Goal: Task Accomplishment & Management: Manage account settings

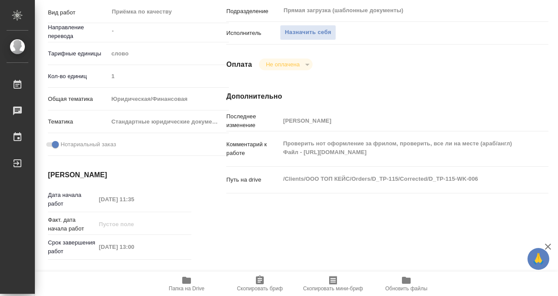
scroll to position [93, 0]
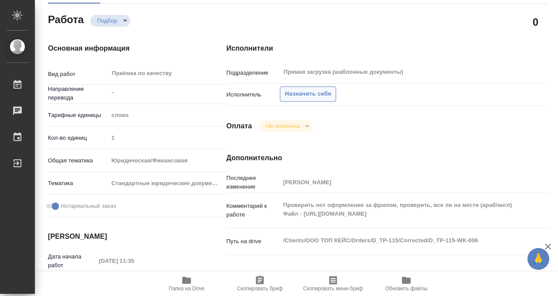
click at [298, 99] on button "Назначить себя" at bounding box center [308, 93] width 56 height 15
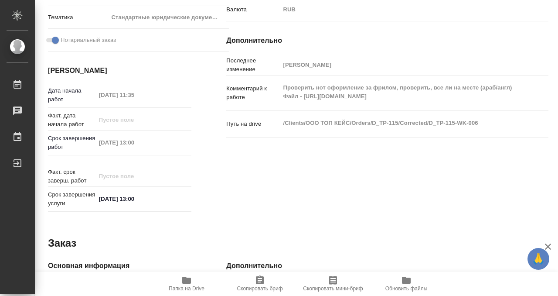
scroll to position [466, 0]
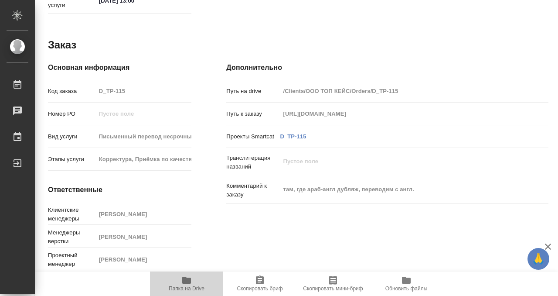
click at [187, 282] on icon "button" at bounding box center [186, 280] width 9 height 7
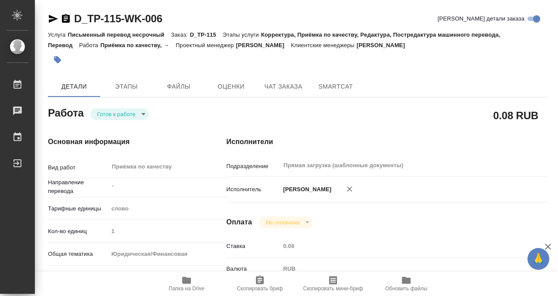
click at [62, 58] on icon "button" at bounding box center [57, 59] width 9 height 9
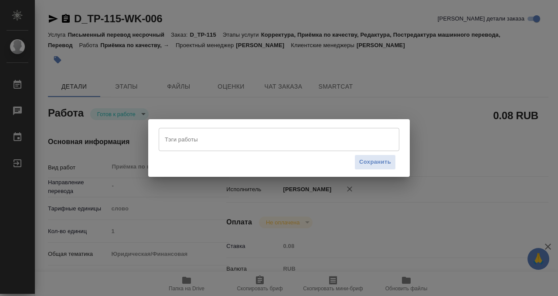
click at [197, 144] on input "Тэги работы" at bounding box center [271, 139] width 216 height 15
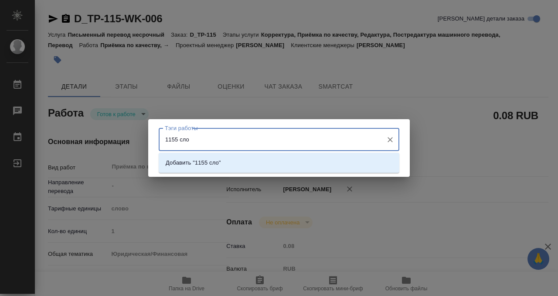
type input "1155 слов"
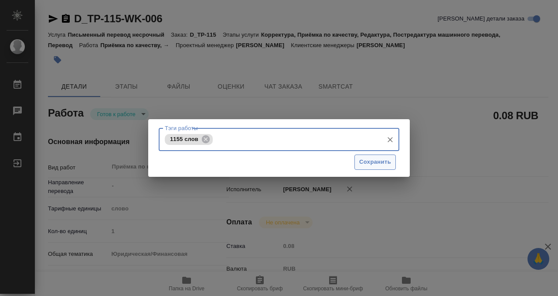
click at [388, 162] on span "Сохранить" at bounding box center [375, 162] width 32 height 10
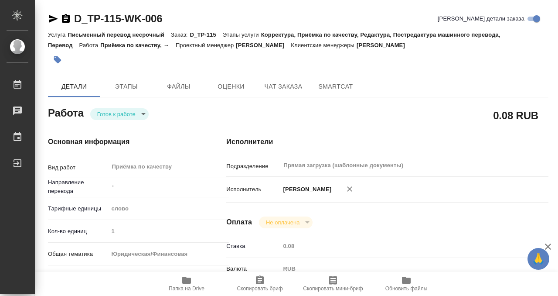
type input "readyForWork"
type input "-"
type input "5a8b1489cc6b4906c91bfd90"
type input "1"
type input "yr-fn"
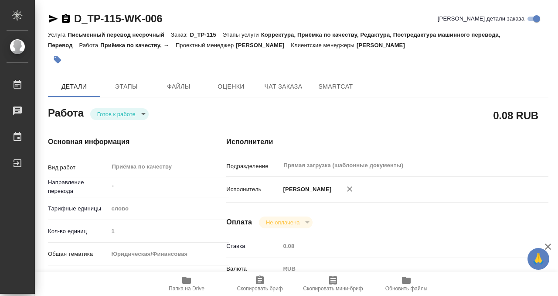
type input "5f647205b73bc97568ca66bf"
checkbox input "true"
type input "16.09.2025 11:35"
type input "16.09.2025 13:00"
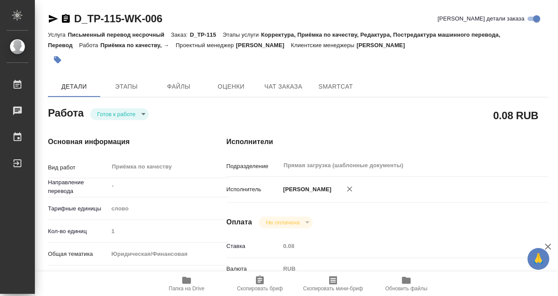
type input "Прямая загрузка (шаблонные документы)"
type input "notPayed"
type input "0.08"
type input "RUB"
type input "[PERSON_NAME]"
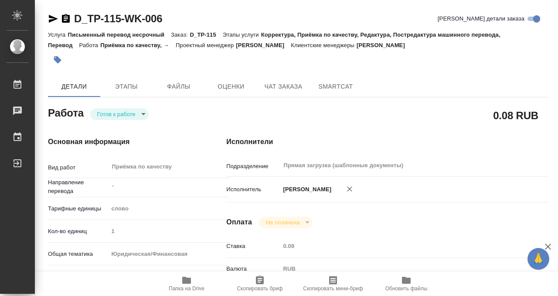
type input "D_TP-115"
type input "Письменный перевод несрочный"
type input "Корректура, Приёмка по качеству, Редактура, Постредактура машинного перевода, П…"
type input "Давыдова Елена"
type input "Арсеньева Вера"
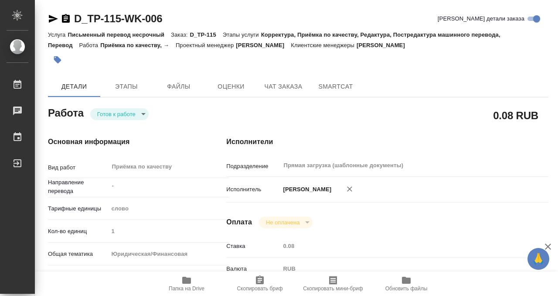
type input "/Clients/ООО ТОП КЕЙС/Orders/D_TP-115"
type input "https://drive.awatera.com/s/n8ta8eKBZ5mJ9kd"
click at [117, 116] on body "🙏 .cls-1 fill:#fff; AWATERA Kobzeva Elizaveta Работы 0 Чаты График Выйти D_TP-1…" at bounding box center [279, 148] width 558 height 296
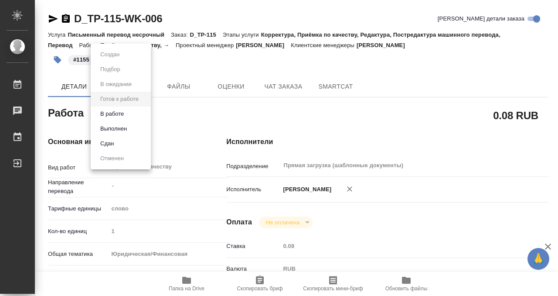
click at [124, 132] on button "Выполнен" at bounding box center [114, 129] width 32 height 10
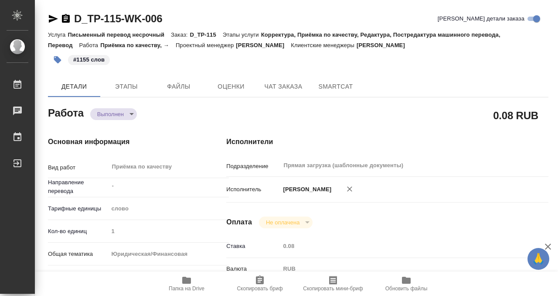
type textarea "x"
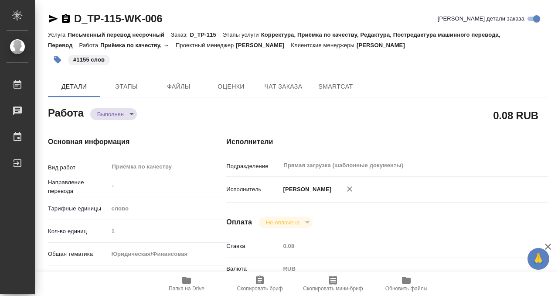
type textarea "x"
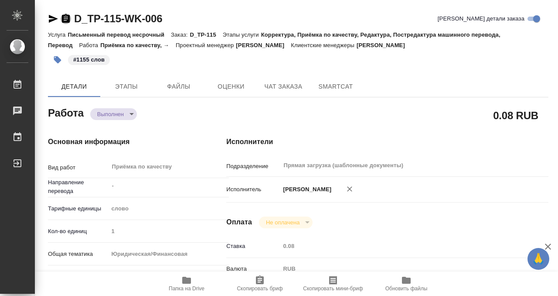
click at [66, 14] on icon "button" at bounding box center [66, 18] width 8 height 9
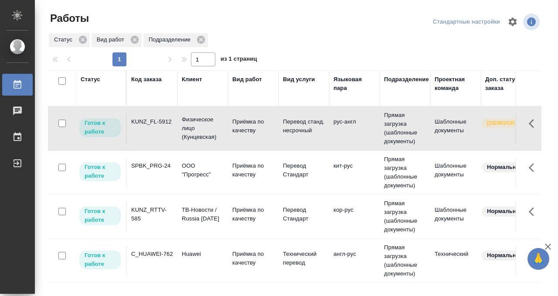
click at [144, 176] on td "SPBK_PRG-24" at bounding box center [152, 172] width 51 height 31
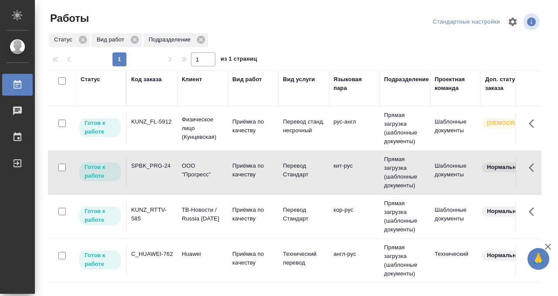
click at [144, 176] on td "SPBK_PRG-24" at bounding box center [152, 172] width 51 height 31
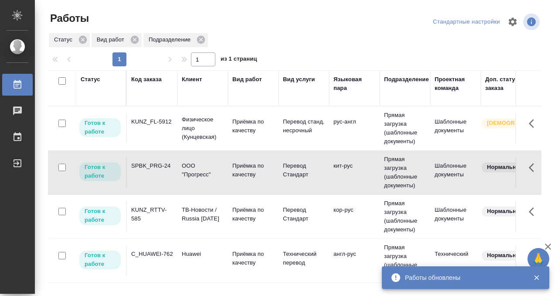
click at [159, 122] on div "KUNZ_FL-5912" at bounding box center [152, 121] width 42 height 9
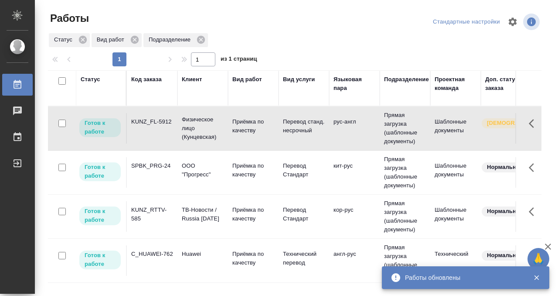
click at [159, 122] on div "KUNZ_FL-5912" at bounding box center [152, 121] width 42 height 9
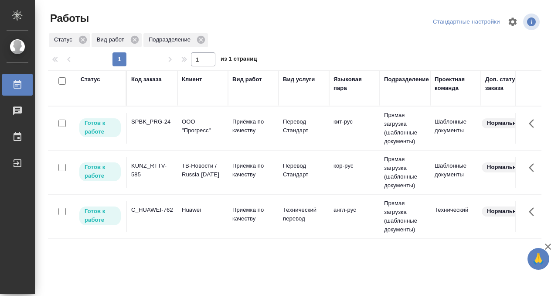
click at [92, 81] on div "Статус" at bounding box center [91, 79] width 20 height 9
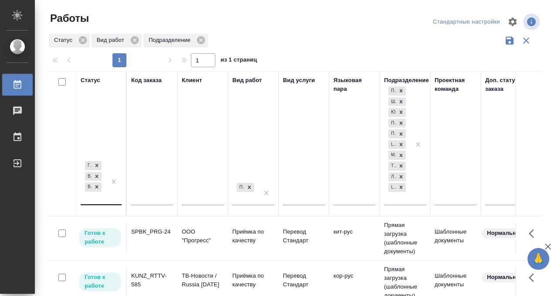
click at [102, 201] on div "Готов к работе В работе В ожидании" at bounding box center [93, 181] width 25 height 45
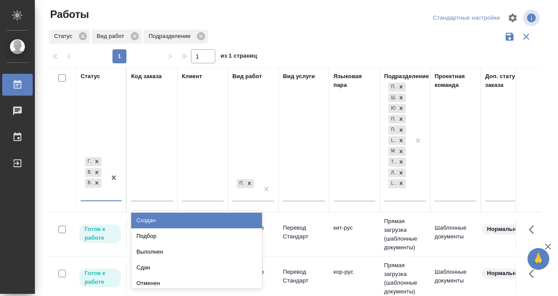
scroll to position [4, 0]
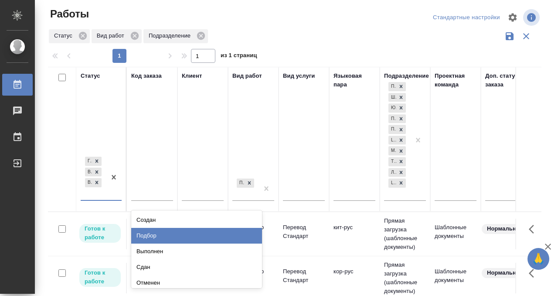
click at [159, 236] on div "Подбор" at bounding box center [196, 236] width 131 height 16
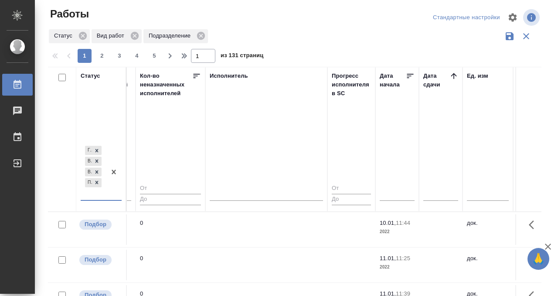
scroll to position [0, 516]
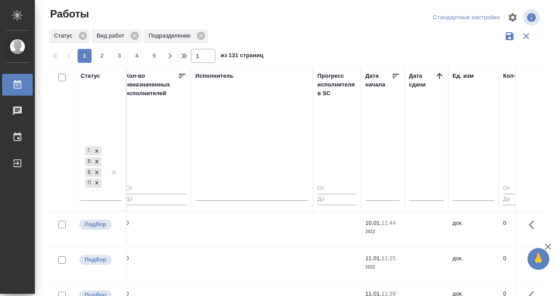
click at [439, 77] on icon at bounding box center [439, 76] width 9 height 9
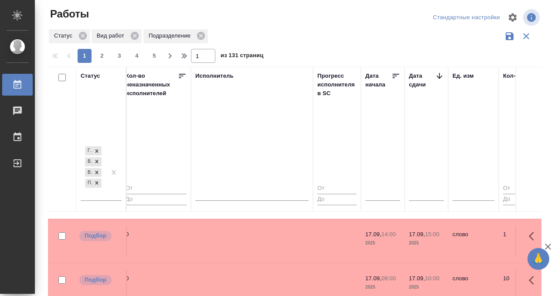
scroll to position [82, 516]
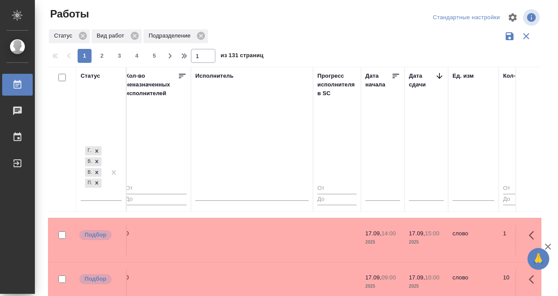
click at [255, 240] on td at bounding box center [252, 240] width 122 height 31
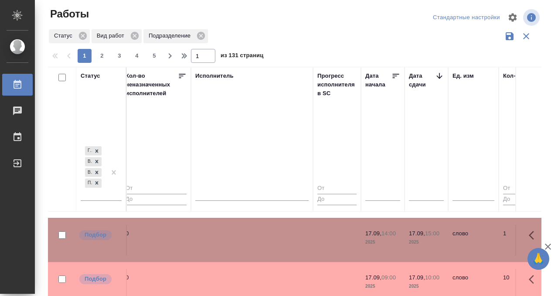
click at [255, 240] on td at bounding box center [252, 240] width 122 height 31
click at [262, 273] on td at bounding box center [252, 284] width 122 height 31
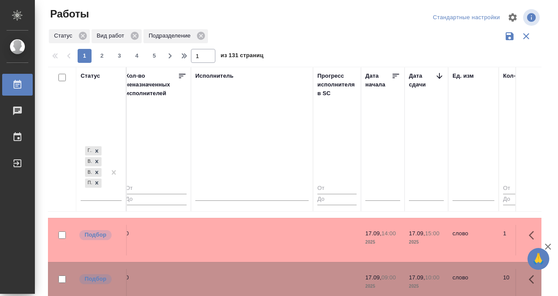
click at [262, 273] on td at bounding box center [252, 284] width 122 height 31
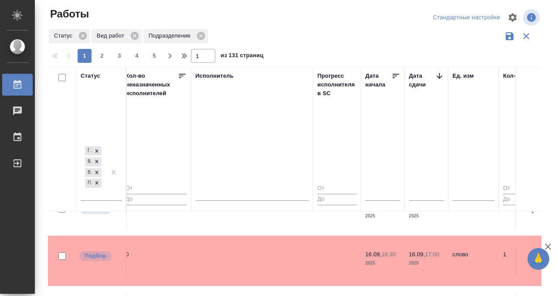
click at [254, 229] on td at bounding box center [252, 214] width 122 height 31
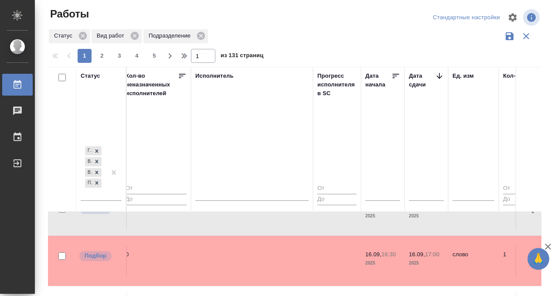
click at [250, 255] on td at bounding box center [252, 261] width 122 height 31
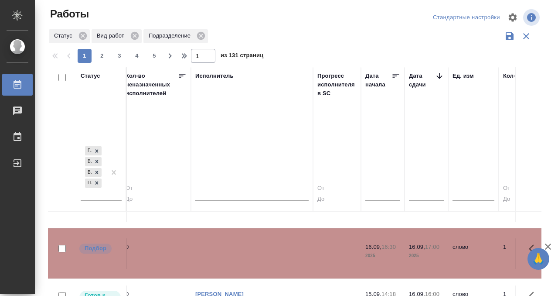
click at [250, 255] on td at bounding box center [252, 253] width 122 height 31
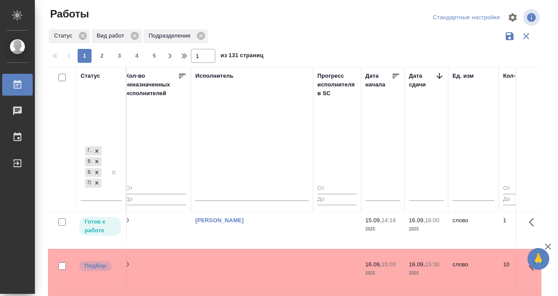
scroll to position [324, 516]
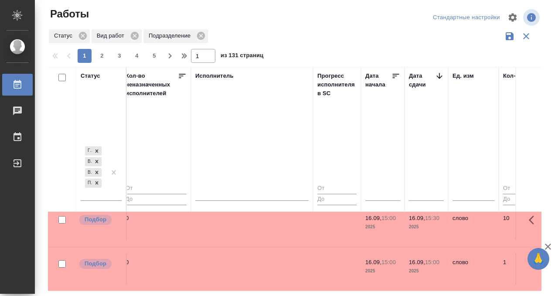
click at [241, 237] on td at bounding box center [252, 224] width 122 height 31
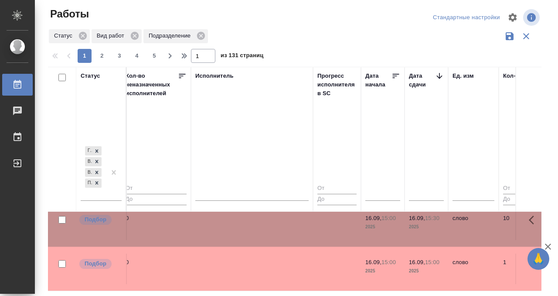
click at [241, 237] on td at bounding box center [252, 224] width 122 height 31
click at [272, 269] on td at bounding box center [252, 268] width 122 height 31
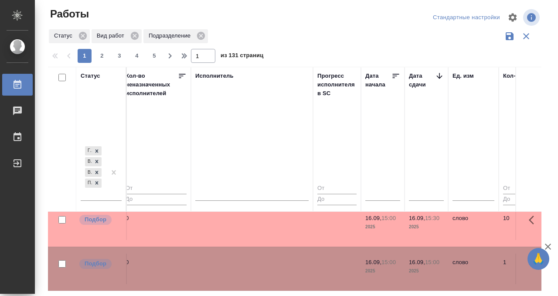
click at [272, 269] on td at bounding box center [252, 268] width 122 height 31
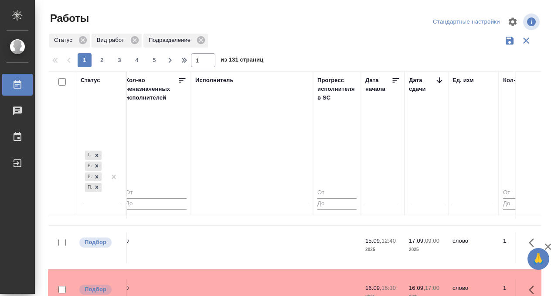
scroll to position [191, 516]
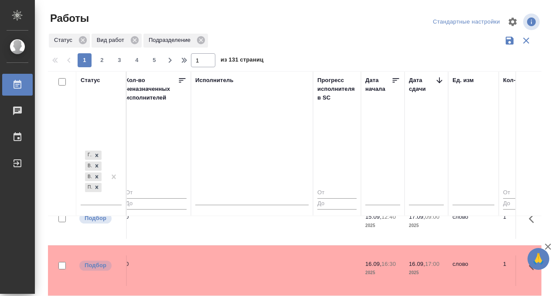
click at [251, 225] on td at bounding box center [252, 223] width 122 height 31
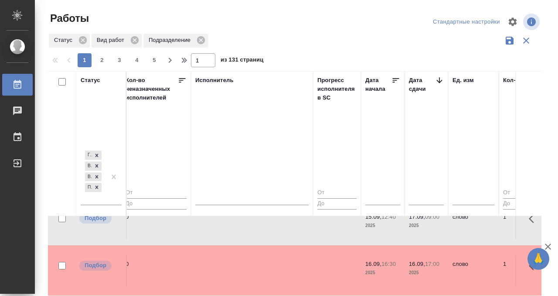
click at [251, 225] on td at bounding box center [252, 223] width 122 height 31
click at [17, 89] on icon at bounding box center [17, 84] width 10 height 10
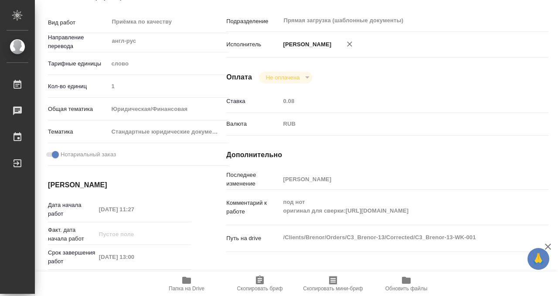
scroll to position [466, 0]
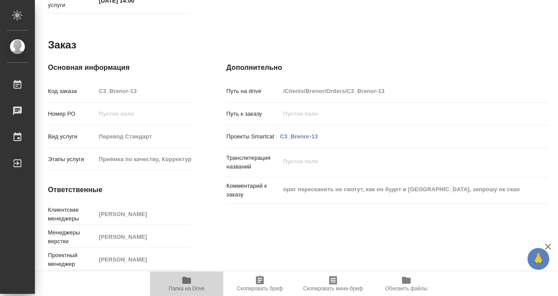
click at [186, 277] on icon "button" at bounding box center [186, 280] width 9 height 7
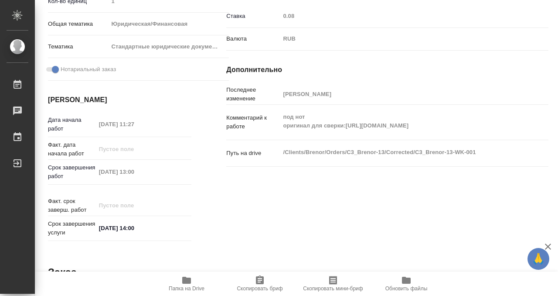
scroll to position [0, 0]
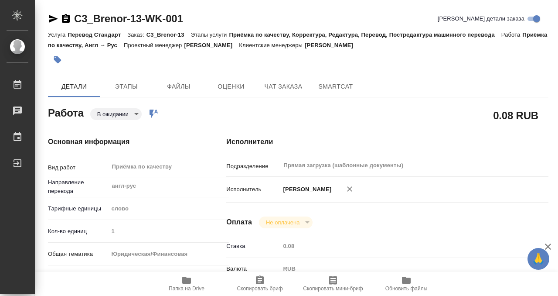
click at [63, 59] on button "button" at bounding box center [57, 59] width 19 height 19
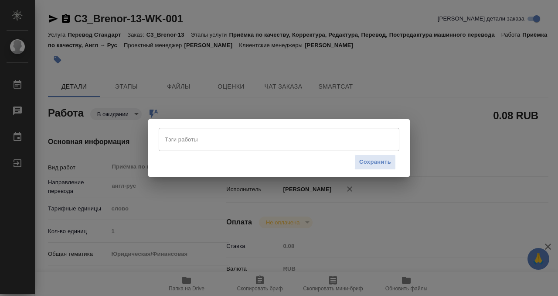
click at [224, 149] on div "Тэги работы" at bounding box center [279, 139] width 241 height 23
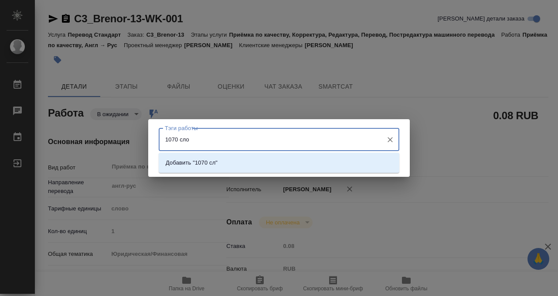
type input "1070 слов"
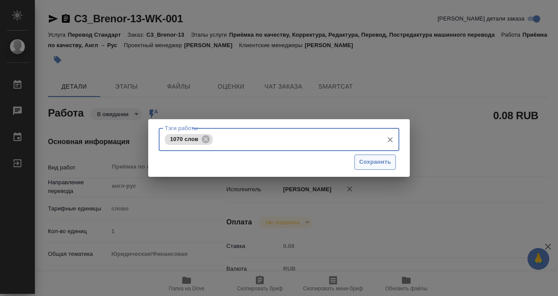
click at [384, 160] on span "Сохранить" at bounding box center [375, 162] width 32 height 10
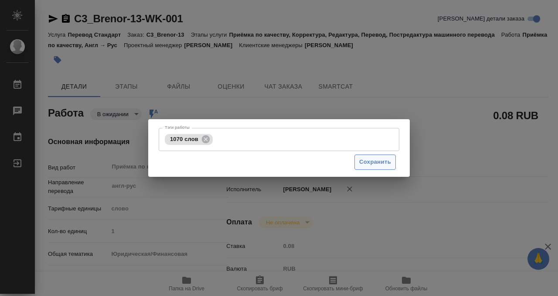
type input "pending"
type input "англ-рус"
type input "5a8b1489cc6b4906c91bfd90"
type input "1"
type input "yr-fn"
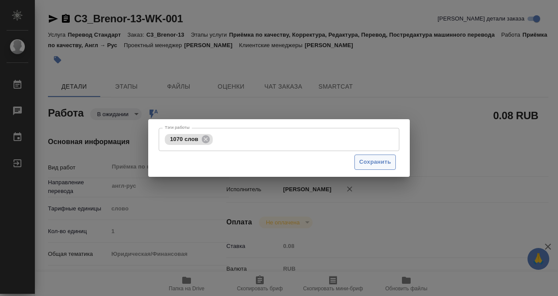
type input "5f647205b73bc97568ca66bf"
checkbox input "true"
type input "15.09.2025 11:27"
type input "16.09.2025 13:00"
type input "16.09.2025 14:00"
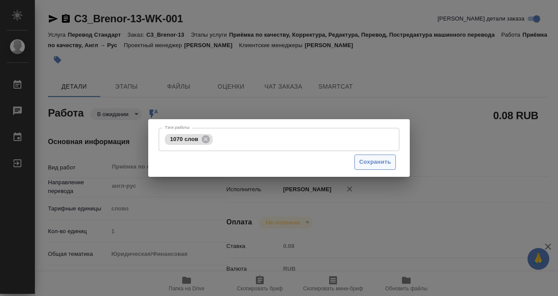
type input "Прямая загрузка (шаблонные документы)"
type input "notPayed"
type input "0.08"
type input "RUB"
type input "[PERSON_NAME]"
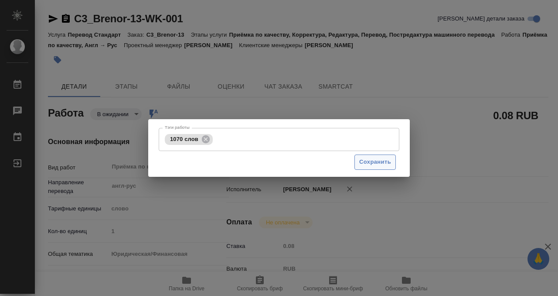
type input "C3_Brenor-13"
type input "Перевод Стандарт"
type input "Приёмка по качеству, Корректура, Редактура, Перевод, Постредактура машинного пе…"
type input "Никитина Татьяна"
type input "[PERSON_NAME]"
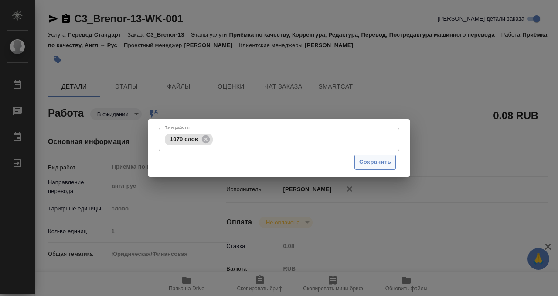
type input "/Clients/Brenor/Orders/C3_Brenor-13"
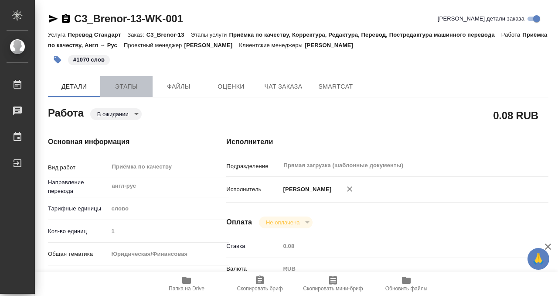
click at [130, 89] on span "Этапы" at bounding box center [127, 86] width 42 height 11
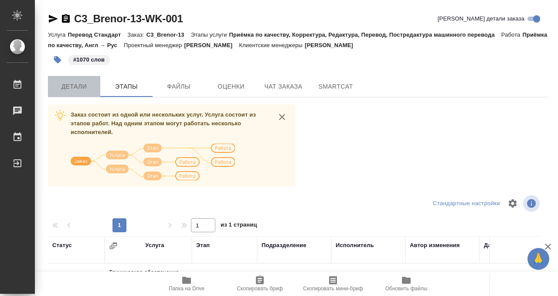
click at [72, 82] on span "Детали" at bounding box center [74, 86] width 42 height 11
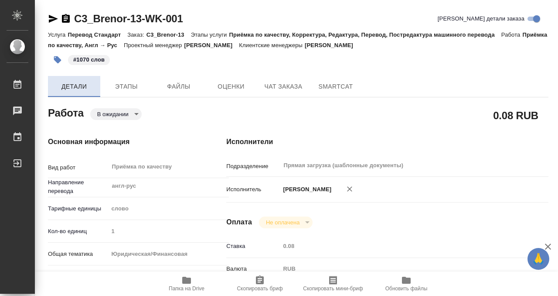
type textarea "x"
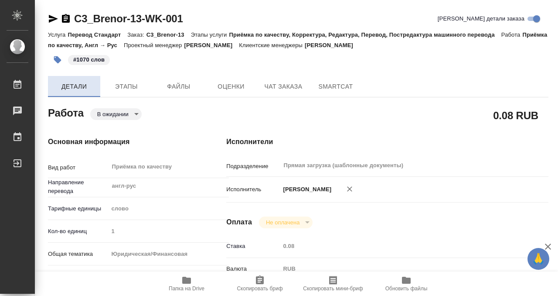
type textarea "x"
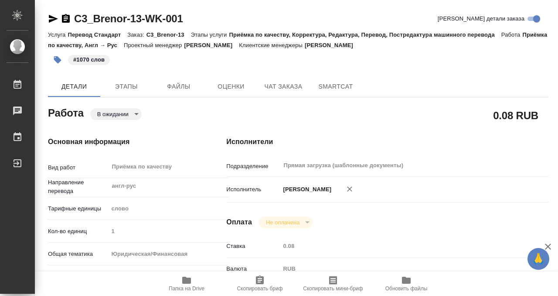
type textarea "x"
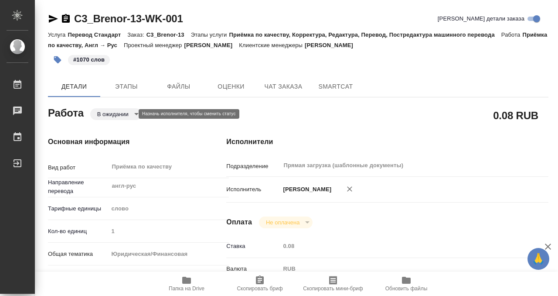
click at [125, 112] on body "🙏 .cls-1 fill:#fff; AWATERA Kobzeva Elizaveta Работы 0 Чаты График Выйти C3_Bre…" at bounding box center [279, 148] width 558 height 296
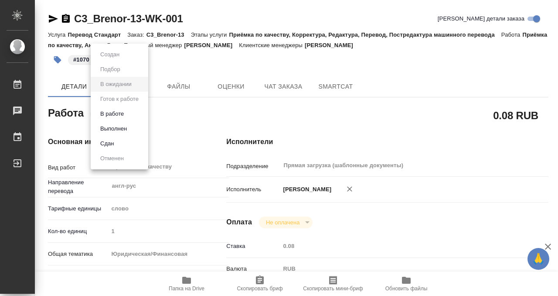
click at [133, 123] on li "Выполнен" at bounding box center [120, 128] width 58 height 15
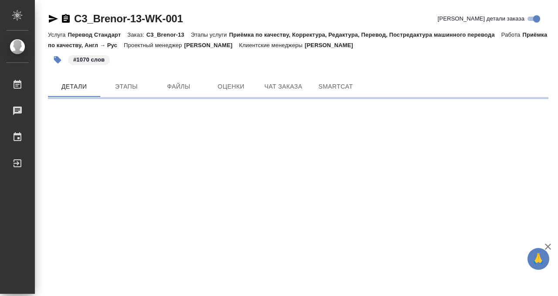
click at [66, 21] on icon "button" at bounding box center [66, 19] width 10 height 10
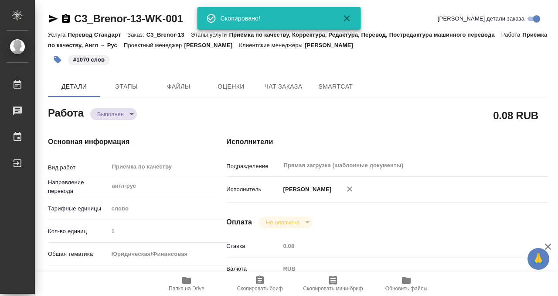
type textarea "x"
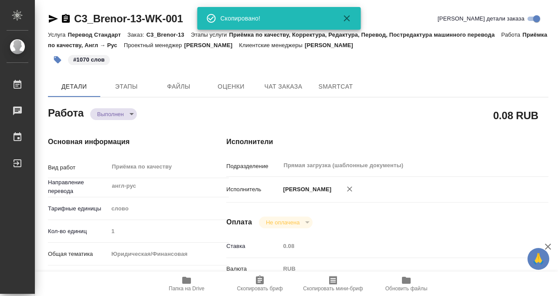
type textarea "x"
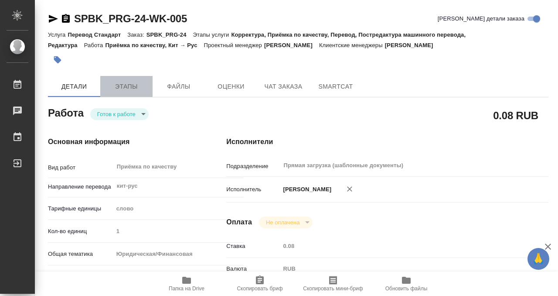
click at [121, 87] on span "Этапы" at bounding box center [127, 86] width 42 height 11
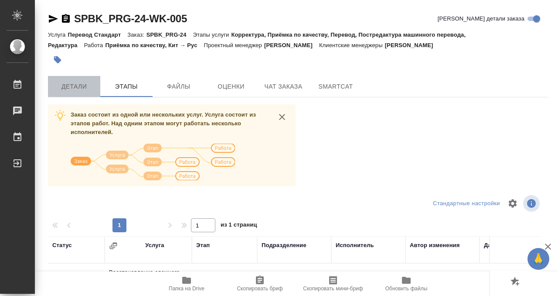
click at [87, 77] on button "Детали" at bounding box center [74, 86] width 52 height 21
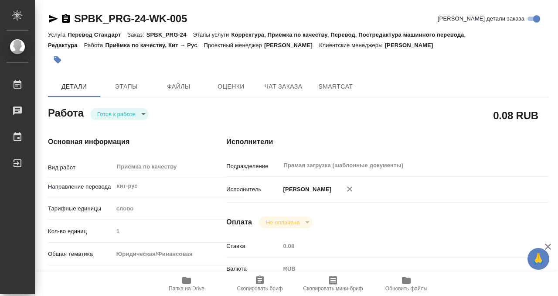
type textarea "x"
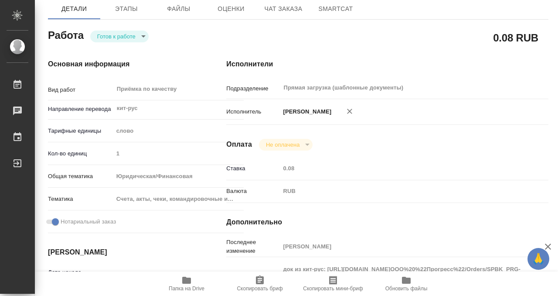
scroll to position [407, 0]
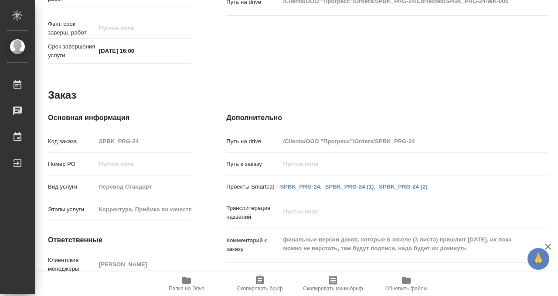
type textarea "x"
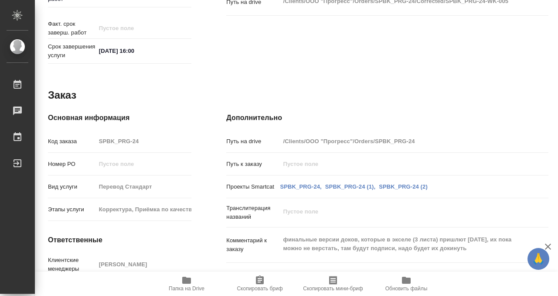
scroll to position [466, 0]
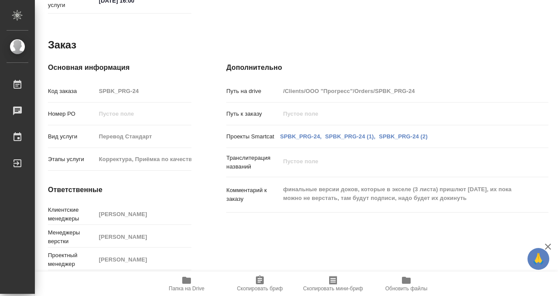
click at [182, 279] on icon "button" at bounding box center [186, 280] width 9 height 7
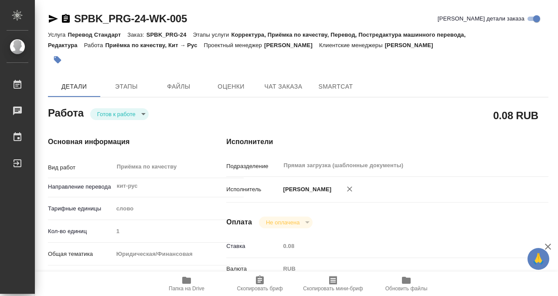
type textarea "x"
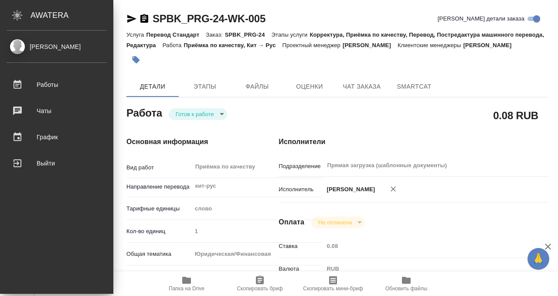
type textarea "x"
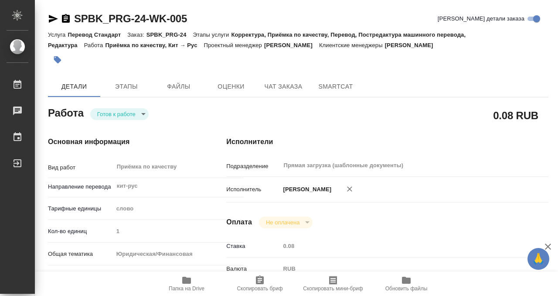
click at [55, 61] on icon "button" at bounding box center [57, 59] width 7 height 7
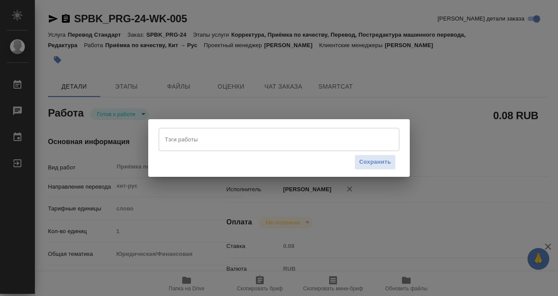
click at [207, 143] on input "Тэги работы" at bounding box center [271, 139] width 216 height 15
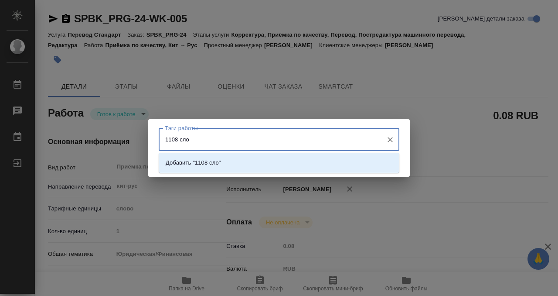
type input "1108 слов"
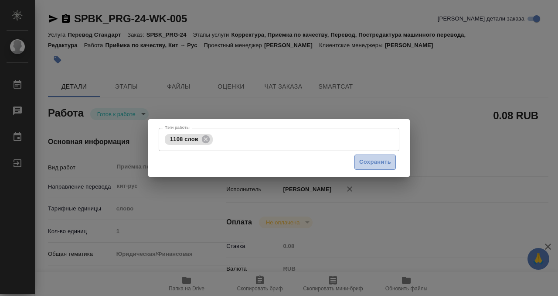
click at [379, 164] on span "Сохранить" at bounding box center [375, 162] width 32 height 10
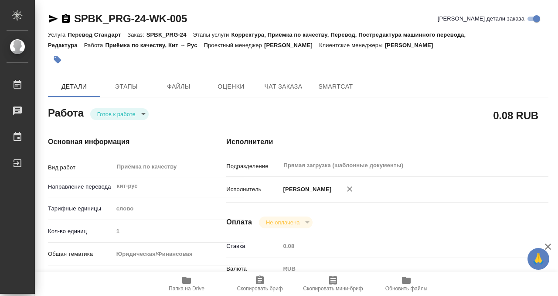
type input "readyForWork"
type textarea "Приёмка по качеству"
type textarea "x"
type input "кит-рус"
type input "5a8b1489cc6b4906c91bfd90"
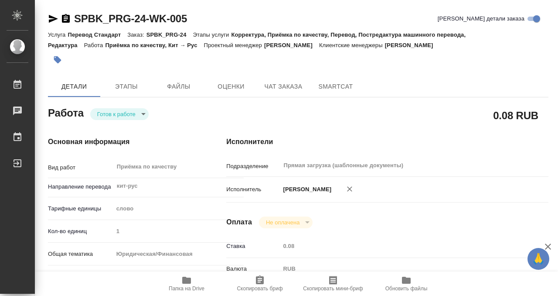
type input "1"
type input "yr-fn"
type input "5f647205b73bc97568ca66c0"
checkbox input "true"
type input "15.09.2025 14:18"
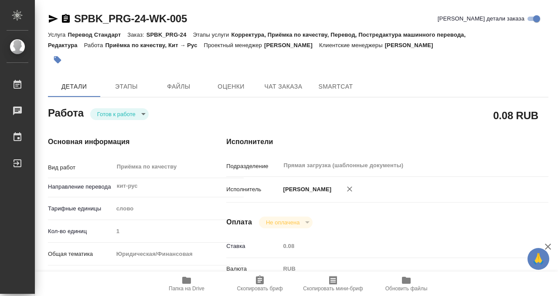
type input "16.09.2025 16:00"
type input "Прямая загрузка (шаблонные документы)"
type input "notPayed"
type input "0.08"
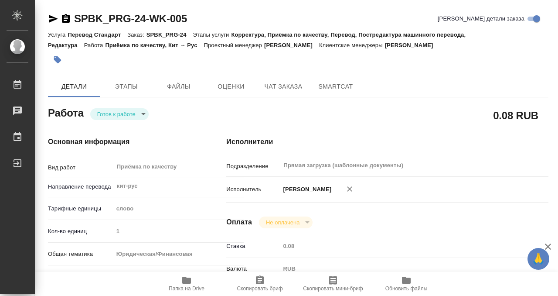
type input "RUB"
type input "[PERSON_NAME]"
type textarea "док из кит-рус: https://drive.awatera.com/apps/files/files?dir=/Shares/ООО%20%2…"
type textarea "x"
type textarea "/Clients/ООО "Прогресс"/Orders/SPBK_PRG-24/Corrected/SPBK_PRG-24-WK-005"
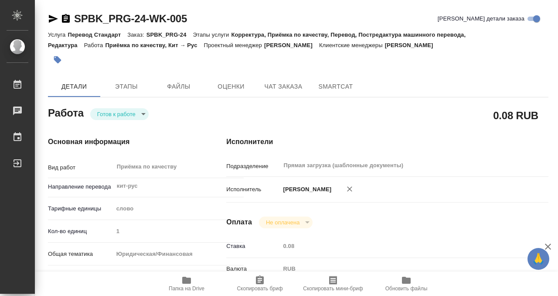
type textarea "x"
type input "SPBK_PRG-24"
type input "Перевод Стандарт"
type input "Корректура, Приёмка по качеству, Перевод, Постредактура машинного перевода, Ред…"
type input "Иванова Арина"
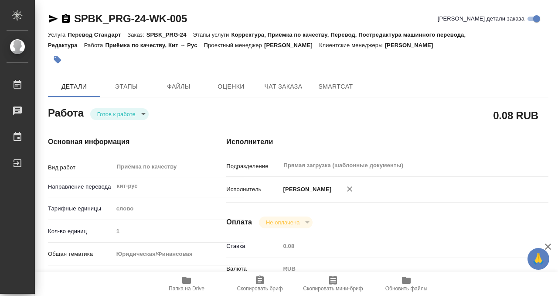
type input "Заборова Александра"
type input "/Clients/ООО "Прогресс"/Orders/SPBK_PRG-24"
type textarea "x"
type textarea "финальные версии доков, которые в экселе (3 листа) пришлют завтра, их пока можн…"
type textarea "x"
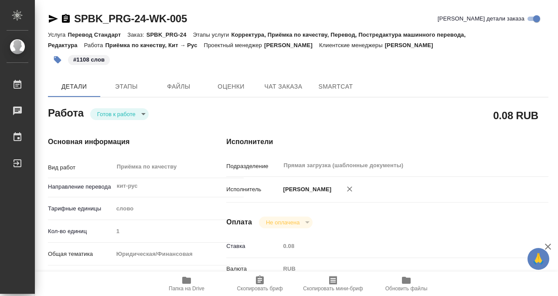
type textarea "x"
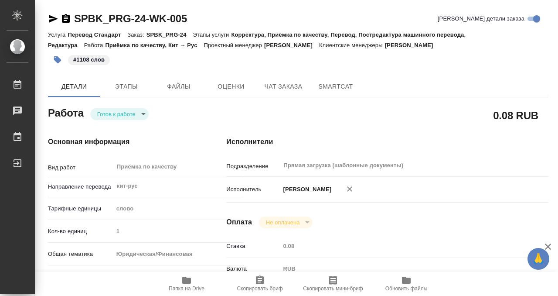
type textarea "x"
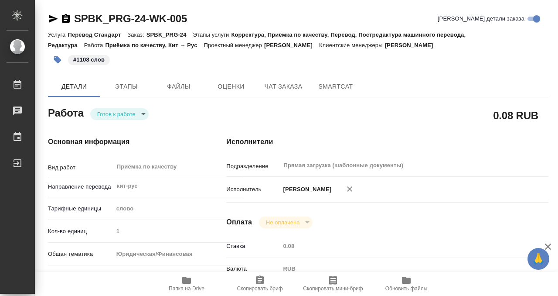
type textarea "x"
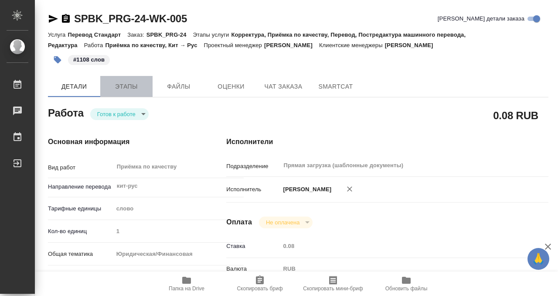
click at [131, 92] on button "Этапы" at bounding box center [126, 86] width 52 height 21
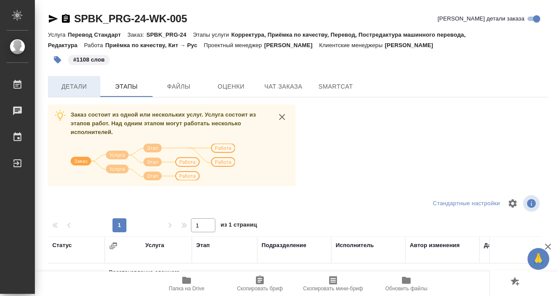
click at [84, 80] on button "Детали" at bounding box center [74, 86] width 52 height 21
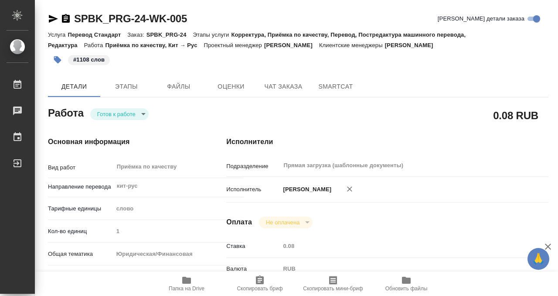
type textarea "x"
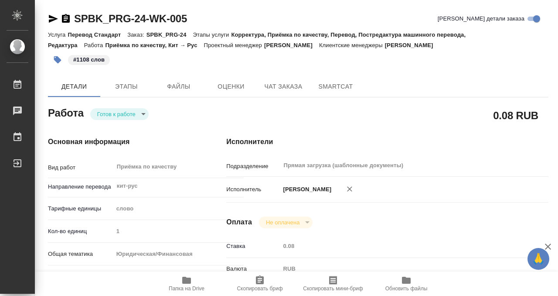
scroll to position [252, 0]
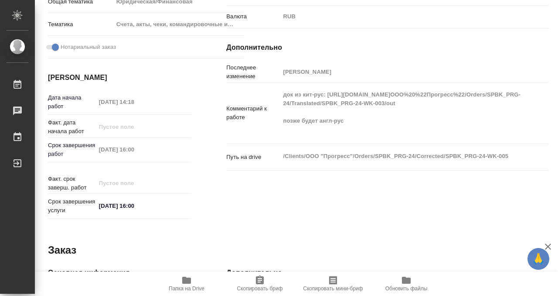
type textarea "x"
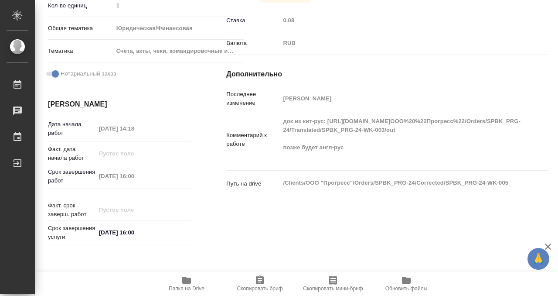
scroll to position [0, 0]
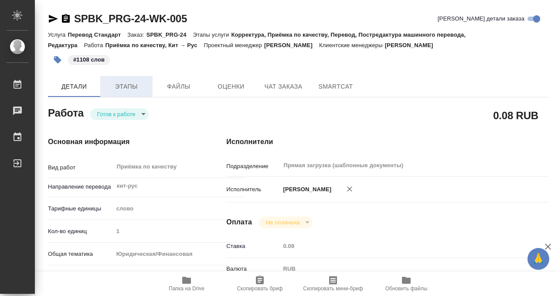
click at [124, 87] on span "Этапы" at bounding box center [127, 86] width 42 height 11
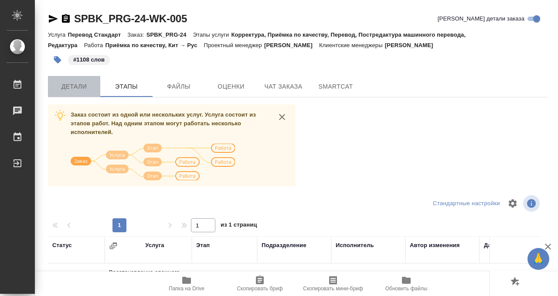
click at [82, 78] on button "Детали" at bounding box center [74, 86] width 52 height 21
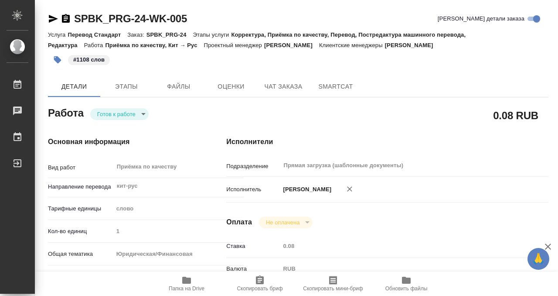
type textarea "x"
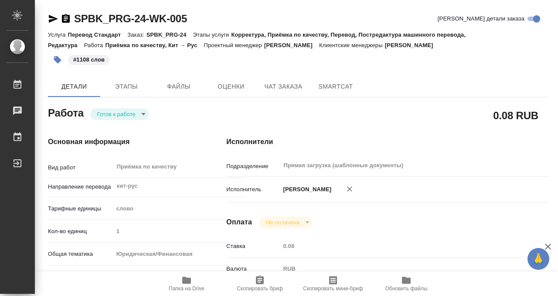
type textarea "x"
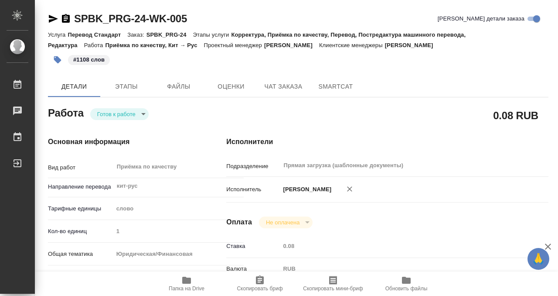
type textarea "x"
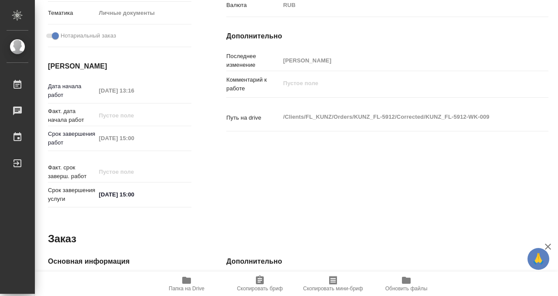
scroll to position [466, 0]
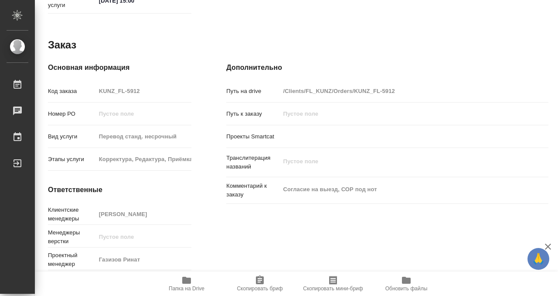
click at [185, 284] on icon "button" at bounding box center [186, 280] width 10 height 10
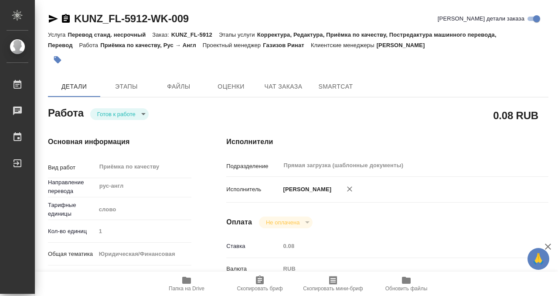
click at [60, 64] on icon "button" at bounding box center [57, 59] width 9 height 9
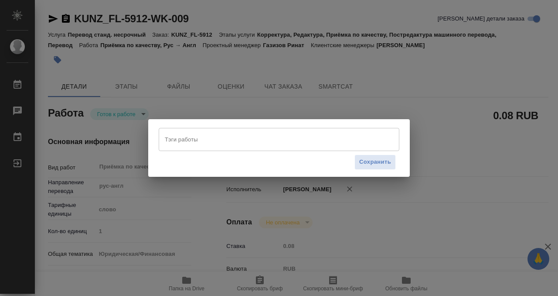
click at [266, 143] on input "Тэги работы" at bounding box center [271, 139] width 216 height 15
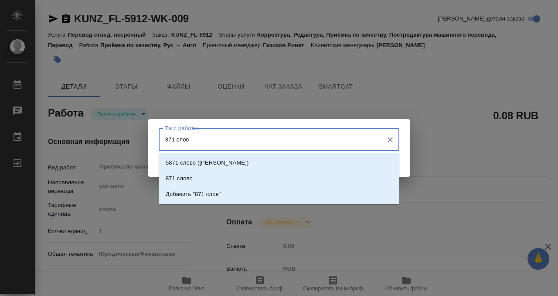
type input "871 слово"
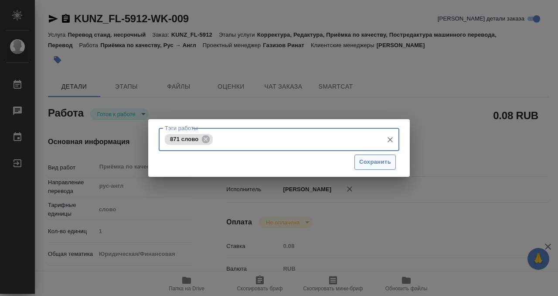
click at [379, 157] on span "Сохранить" at bounding box center [375, 162] width 32 height 10
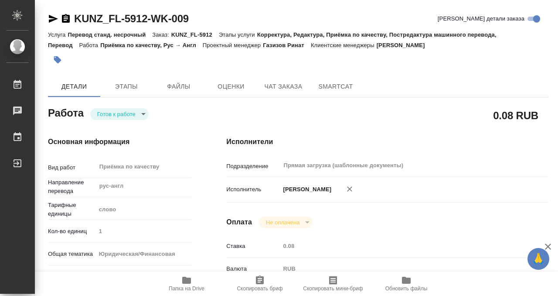
click at [123, 113] on div "Тэги работы 871 слово Тэги работы Сохранить" at bounding box center [279, 148] width 558 height 296
type input "readyForWork"
type input "рус-англ"
type input "5a8b1489cc6b4906c91bfd90"
type input "1"
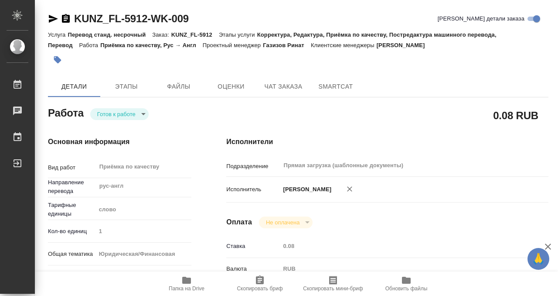
type input "yr-fn"
type input "5a8b8b956a9677013d343cfe"
checkbox input "true"
type input "[DATE] 13:16"
type input "[DATE] 15:00"
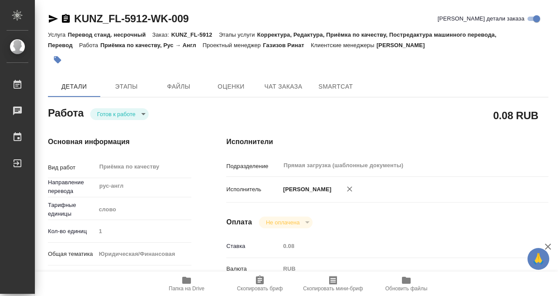
type input "[DATE] 15:00"
type input "Прямая загрузка (шаблонные документы)"
type input "notPayed"
type input "0.08"
type input "RUB"
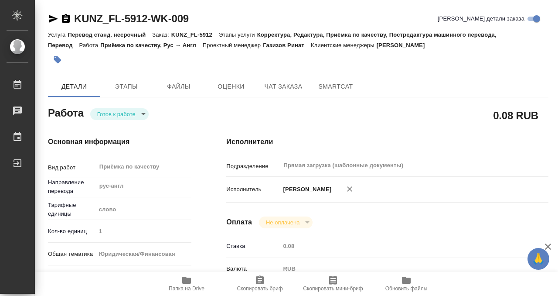
type input "[PERSON_NAME]"
type input "KUNZ_FL-5912"
type input "Перевод станд. несрочный"
type input "Корректура, Редактура, Приёмка по качеству, Постредактура машинного перевода, П…"
type input "[PERSON_NAME]"
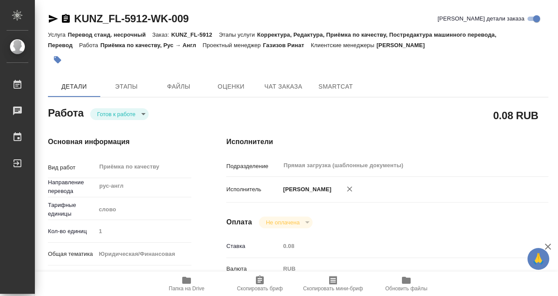
type input "/Clients/FL_KUNZ/Orders/KUNZ_FL-5912"
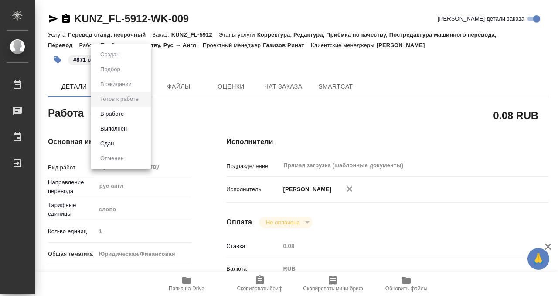
click at [123, 114] on body "🙏 .cls-1 fill:#fff; AWATERA Kobzeva [PERSON_NAME] 0 Чаты График Выйти KUNZ_FL-5…" at bounding box center [279, 148] width 558 height 296
click at [125, 127] on button "Выполнен" at bounding box center [114, 129] width 32 height 10
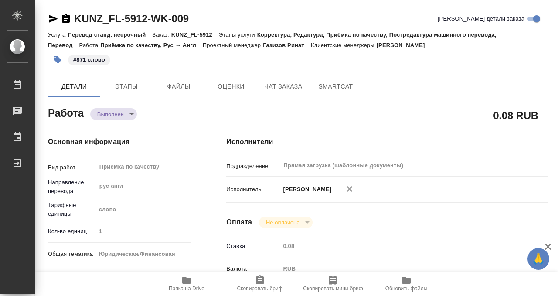
type textarea "x"
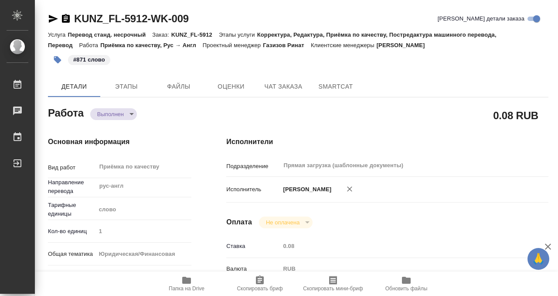
type textarea "x"
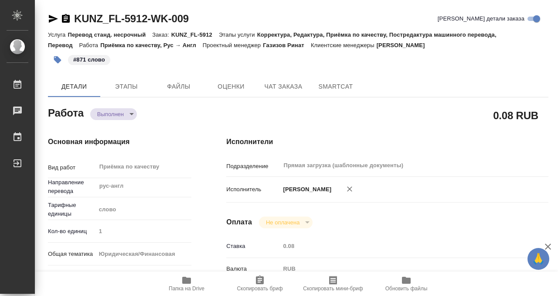
click at [67, 16] on icon "button" at bounding box center [66, 18] width 8 height 9
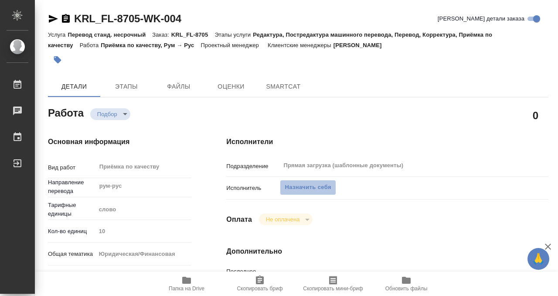
click at [314, 185] on span "Назначить себя" at bounding box center [308, 187] width 46 height 10
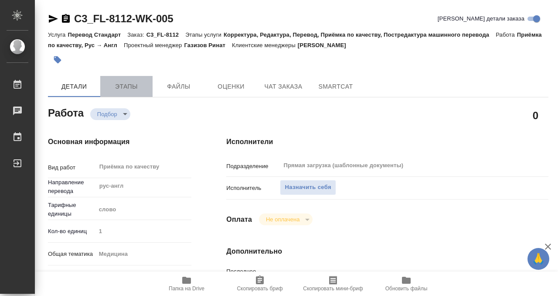
click at [125, 85] on span "Этапы" at bounding box center [127, 86] width 42 height 11
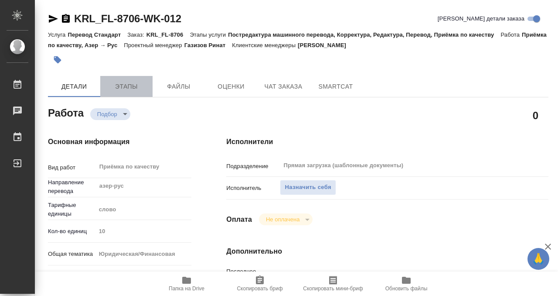
click at [136, 91] on span "Этапы" at bounding box center [127, 86] width 42 height 11
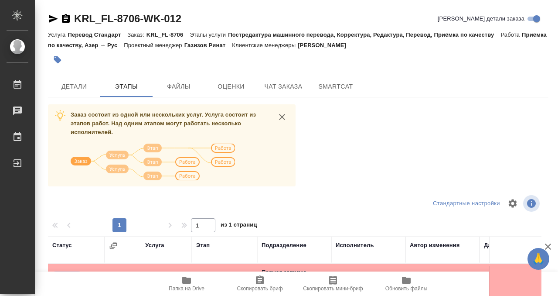
click at [75, 70] on div "KRL_FL-8706-WK-012 Кратко детали заказа Услуга Перевод Стандарт Заказ: KRL_FL-8…" at bounding box center [298, 227] width 510 height 455
click at [75, 83] on span "Детали" at bounding box center [74, 86] width 42 height 11
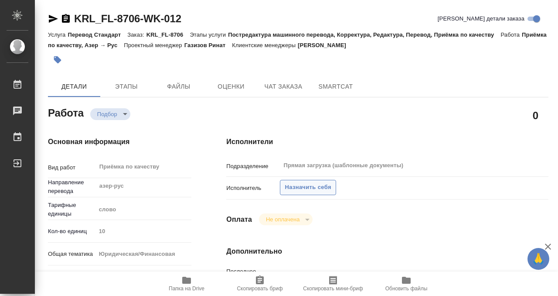
type textarea "x"
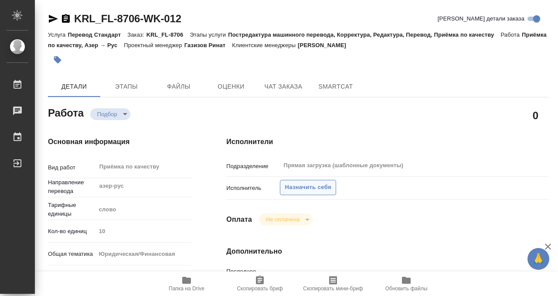
type textarea "x"
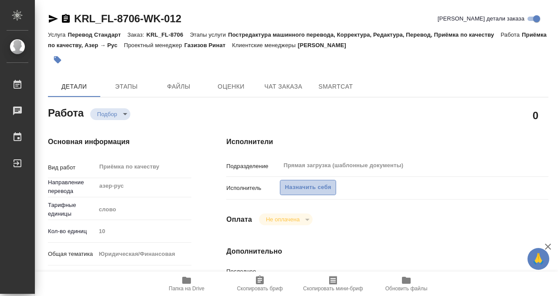
click at [323, 185] on span "Назначить себя" at bounding box center [308, 187] width 46 height 10
type textarea "x"
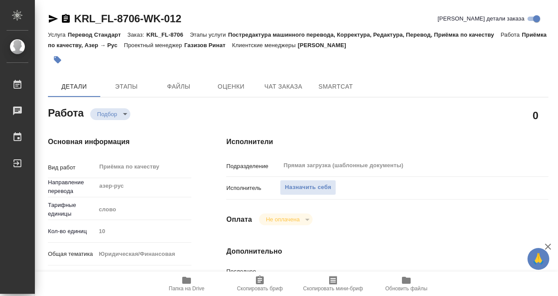
type textarea "x"
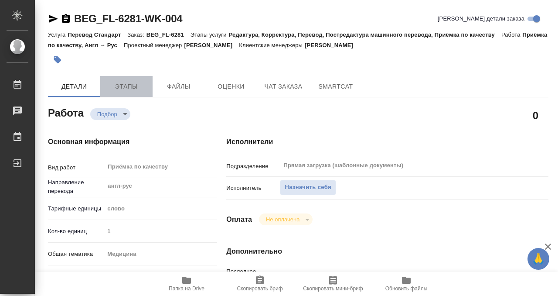
click at [120, 83] on span "Этапы" at bounding box center [127, 86] width 42 height 11
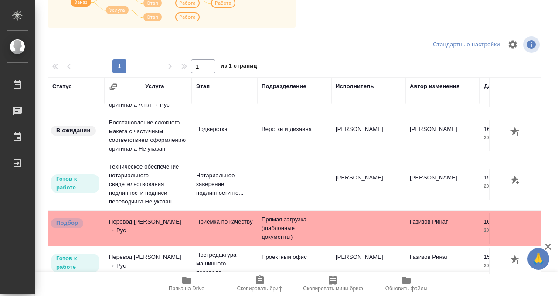
scroll to position [43, 0]
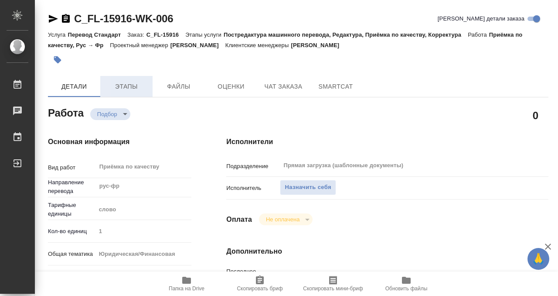
click at [130, 84] on span "Этапы" at bounding box center [127, 86] width 42 height 11
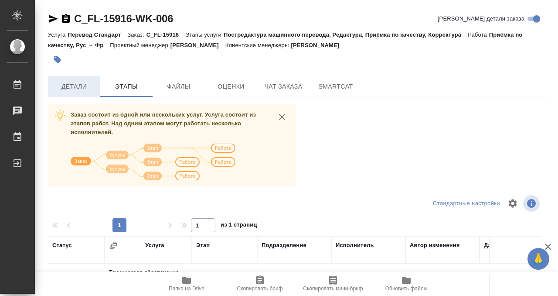
click at [76, 83] on span "Детали" at bounding box center [74, 86] width 42 height 11
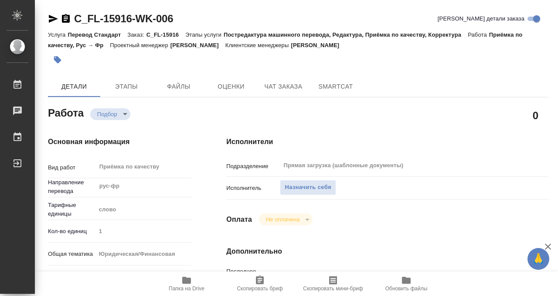
type textarea "x"
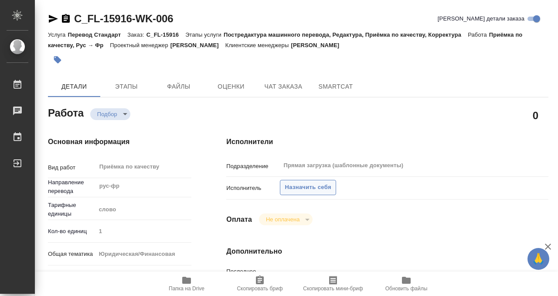
click at [308, 188] on span "Назначить себя" at bounding box center [308, 187] width 46 height 10
type textarea "x"
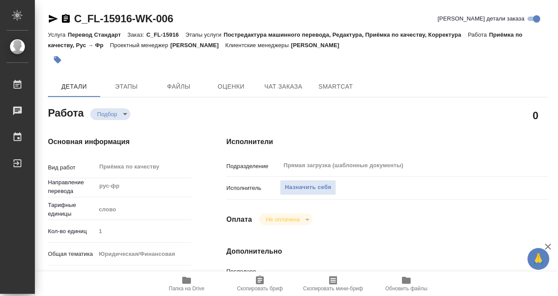
type textarea "x"
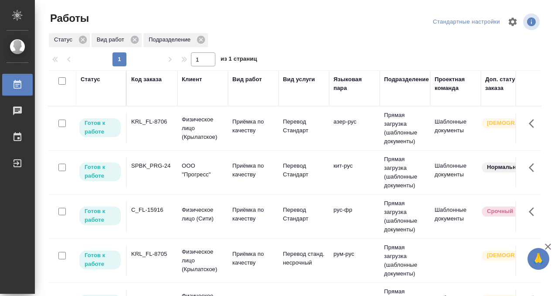
click at [147, 123] on div "KRL_FL-8706" at bounding box center [152, 121] width 42 height 9
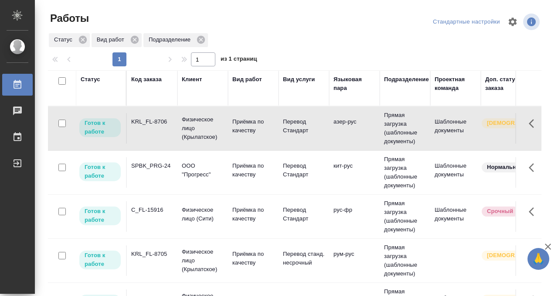
click at [147, 123] on div "KRL_FL-8706" at bounding box center [152, 121] width 42 height 9
